Goal: Ask a question

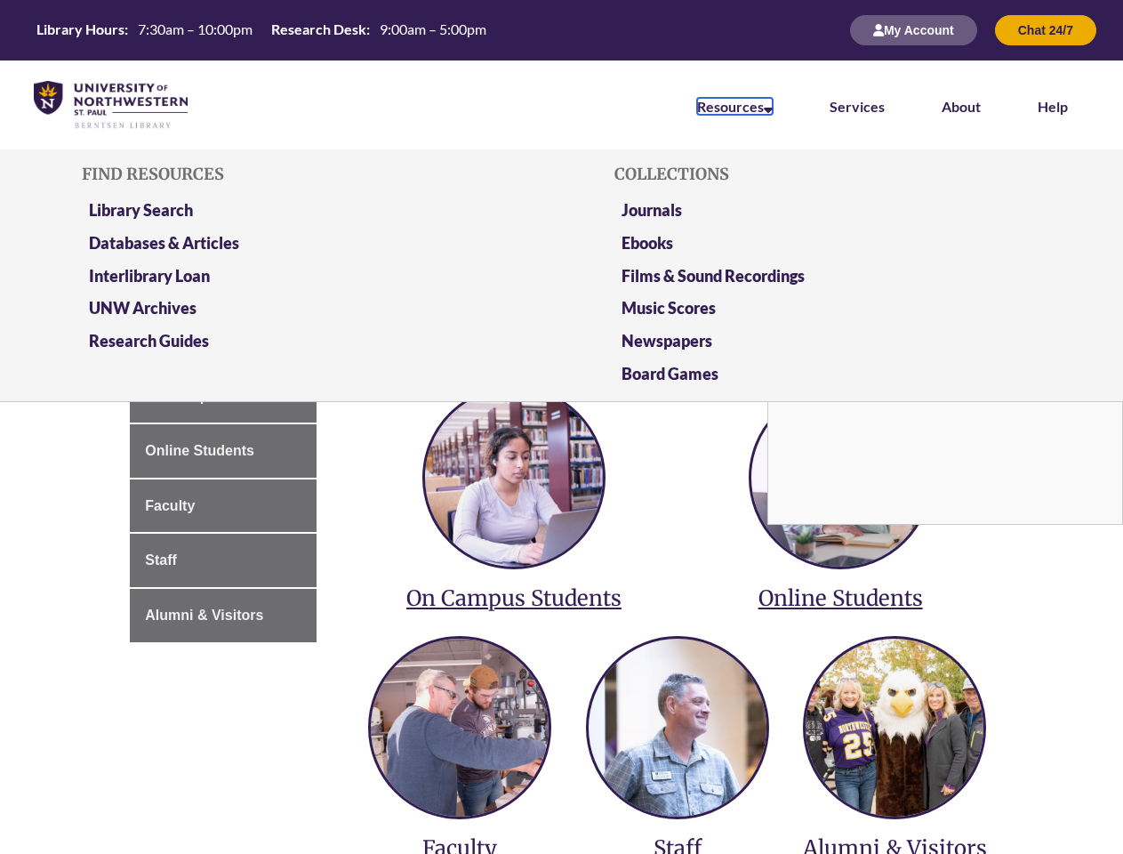
click at [735, 106] on link "Resources" at bounding box center [735, 106] width 76 height 17
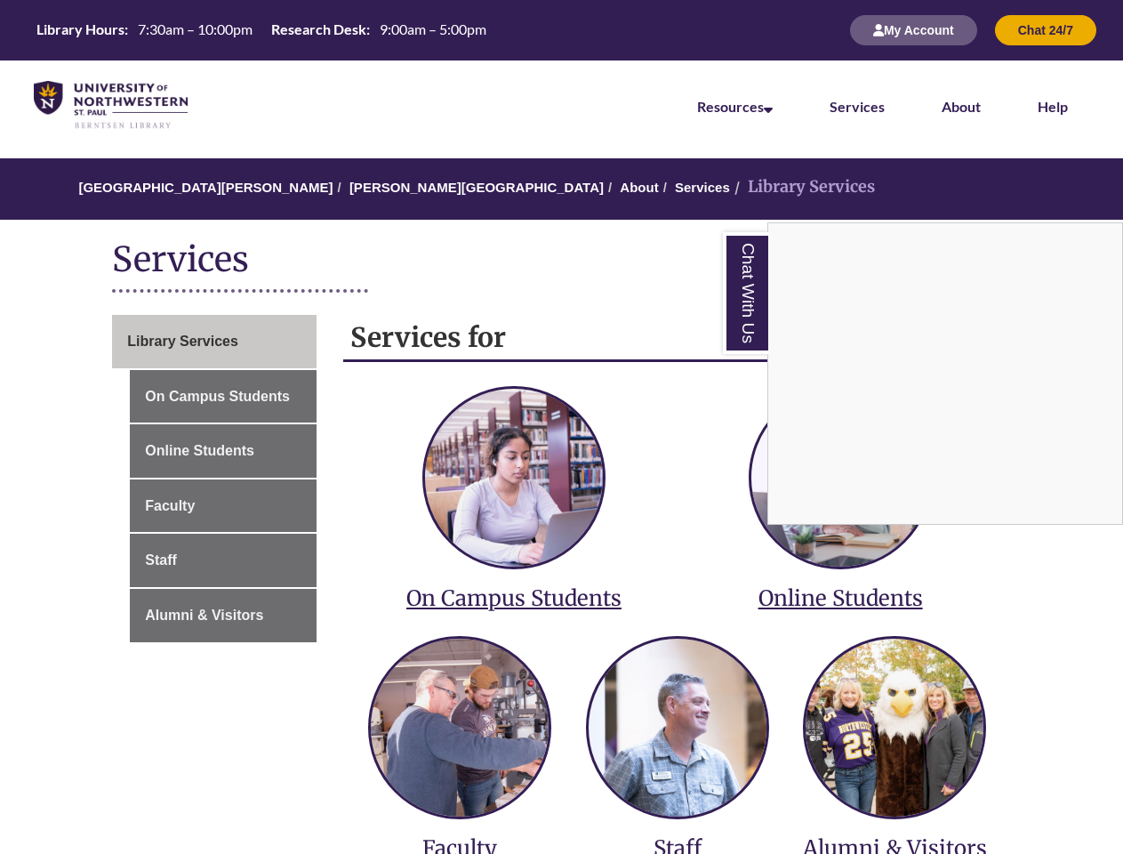
click at [561, 427] on div "Chat With Us" at bounding box center [561, 427] width 1123 height 854
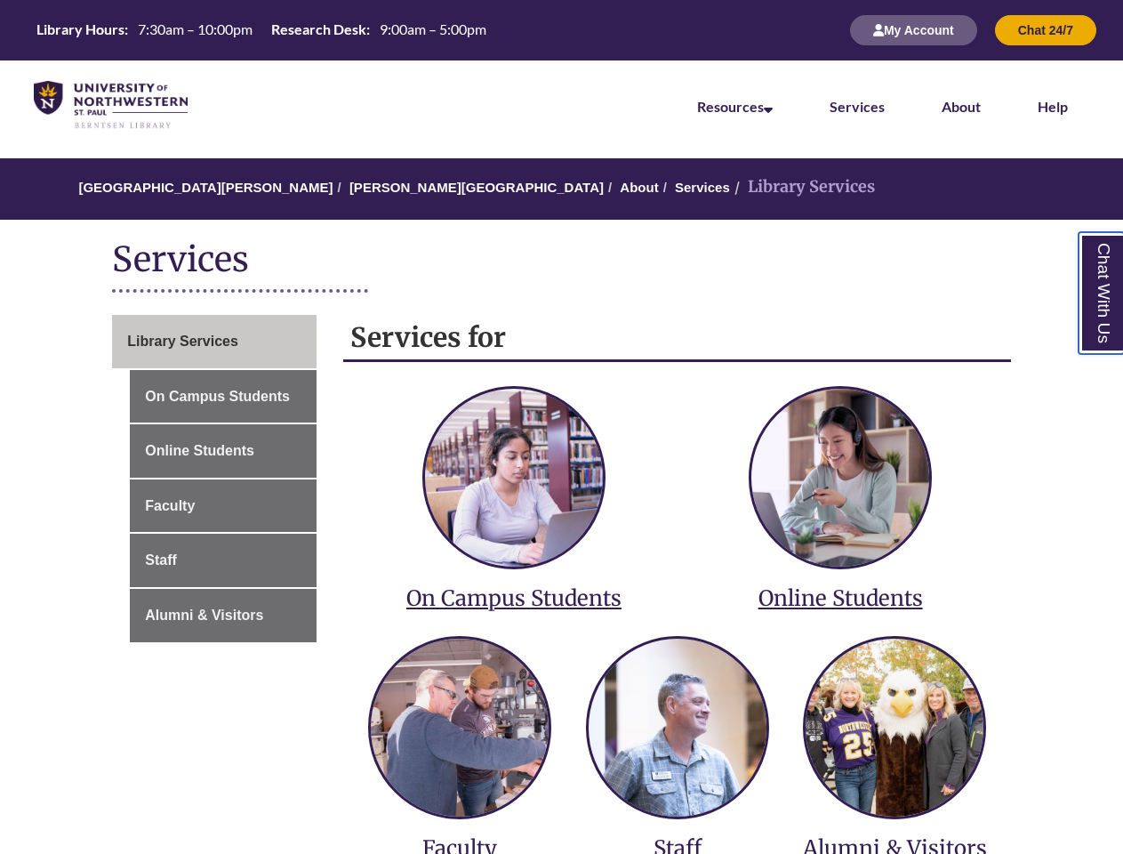
click at [1079, 293] on link "Chat With Us" at bounding box center [1101, 293] width 45 height 122
